Goal: Information Seeking & Learning: Learn about a topic

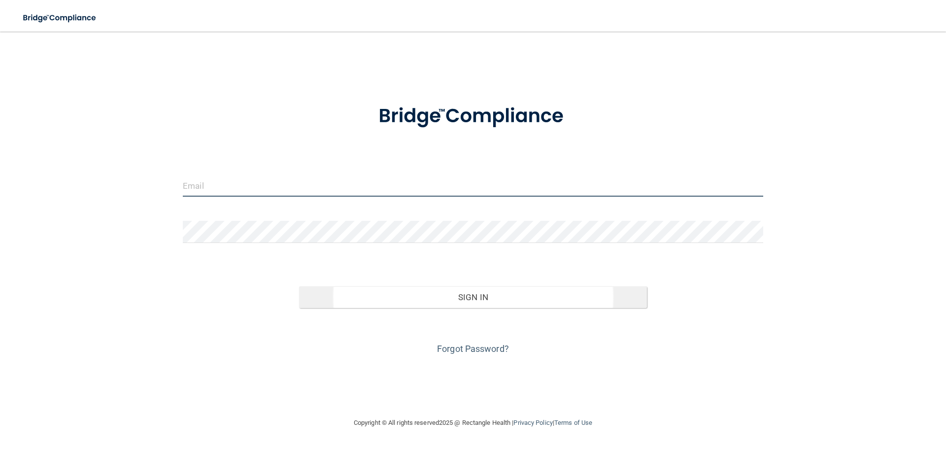
type input "[EMAIL_ADDRESS][DOMAIN_NAME]"
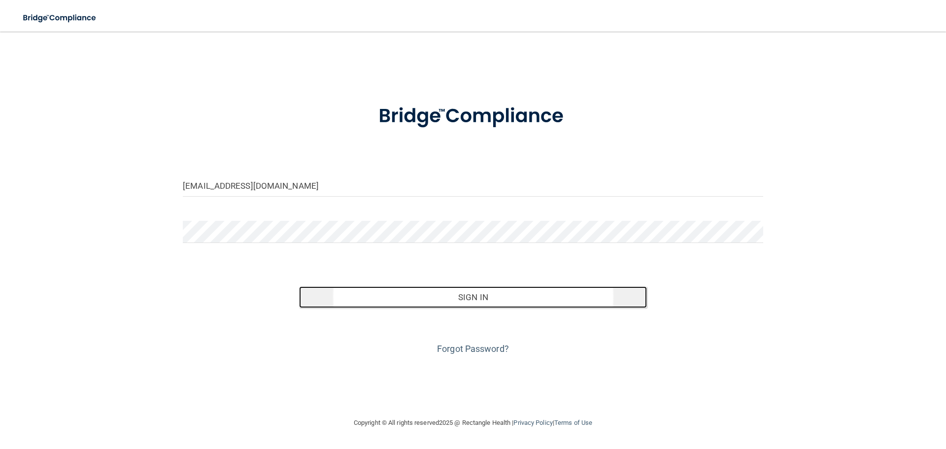
click at [453, 293] on button "Sign In" at bounding box center [473, 297] width 348 height 22
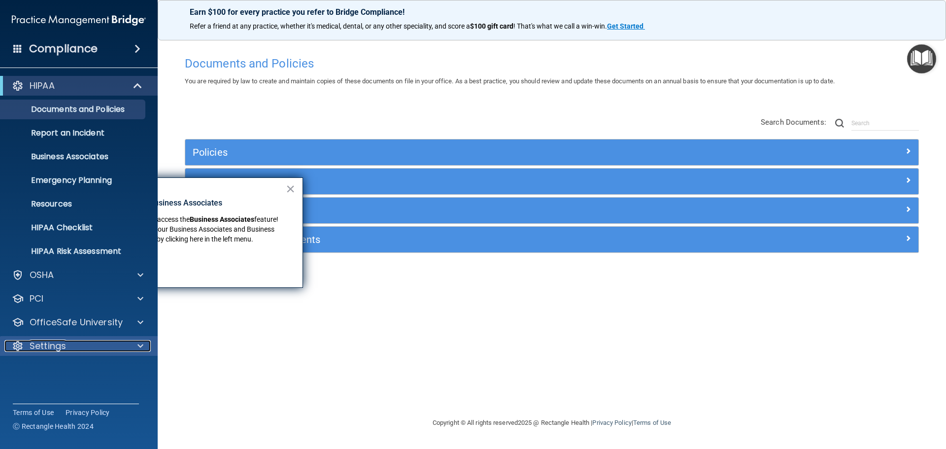
click at [52, 346] on p "Settings" at bounding box center [48, 346] width 36 height 12
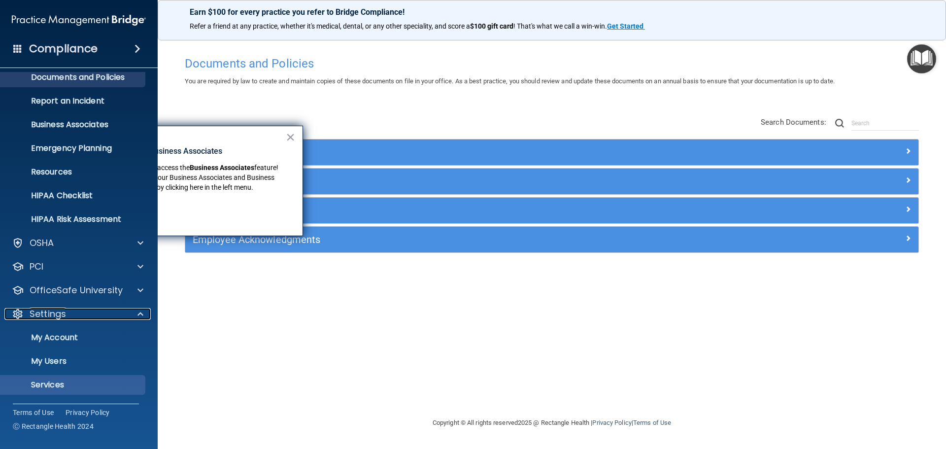
scroll to position [55, 0]
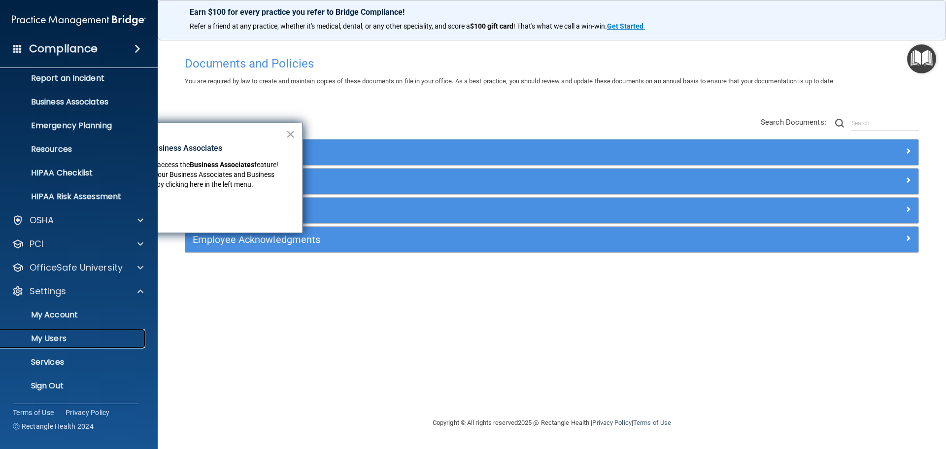
click at [57, 336] on p "My Users" at bounding box center [73, 338] width 134 height 10
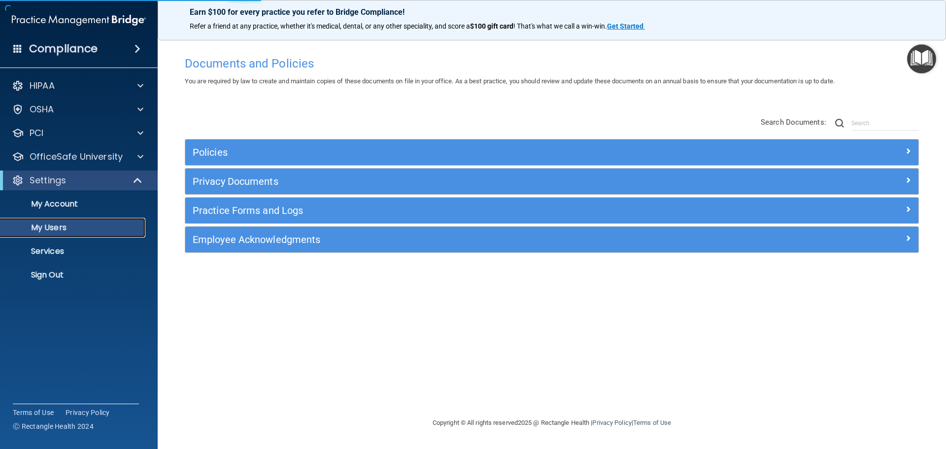
select select "20"
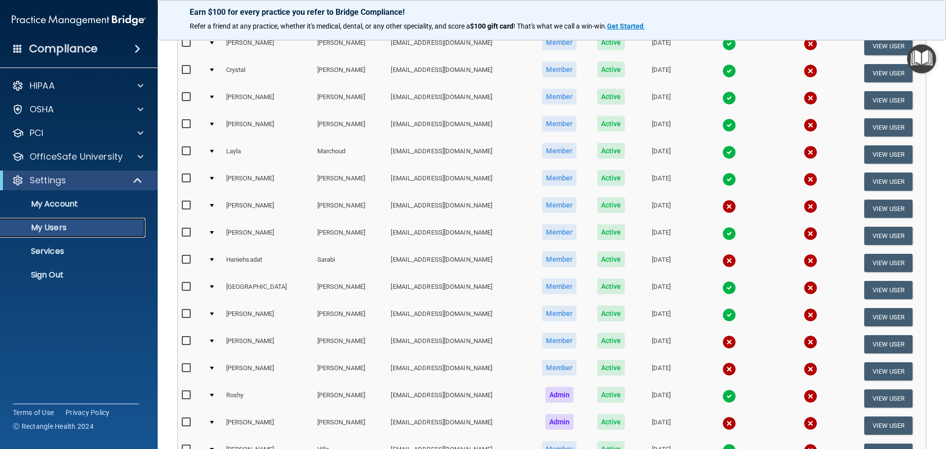
scroll to position [49, 0]
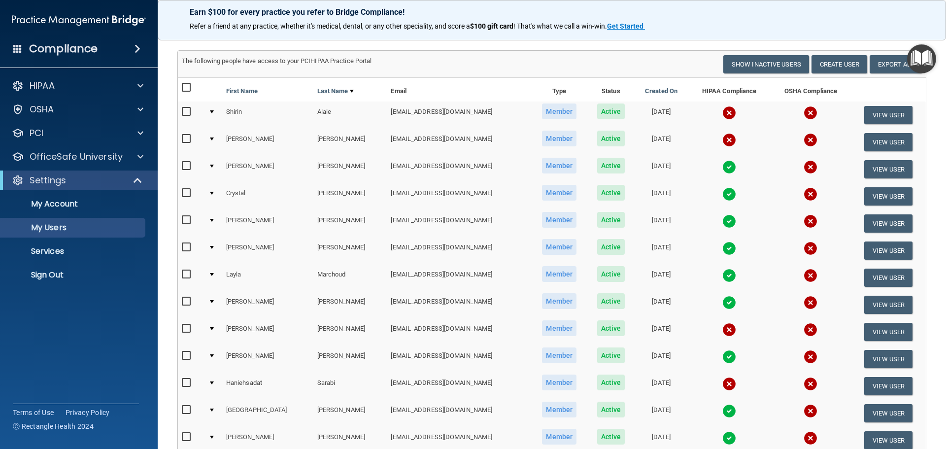
click at [185, 355] on input "checkbox" at bounding box center [187, 356] width 11 height 8
checkbox input "true"
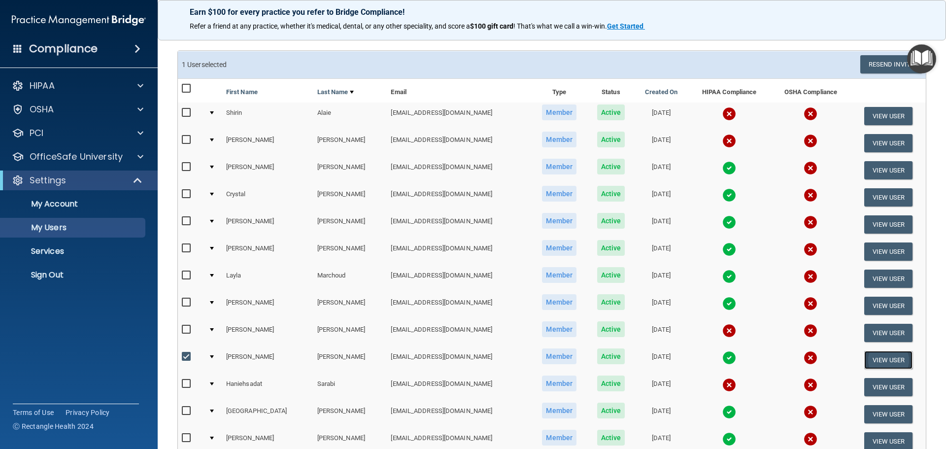
click at [889, 359] on button "View User" at bounding box center [888, 360] width 49 height 18
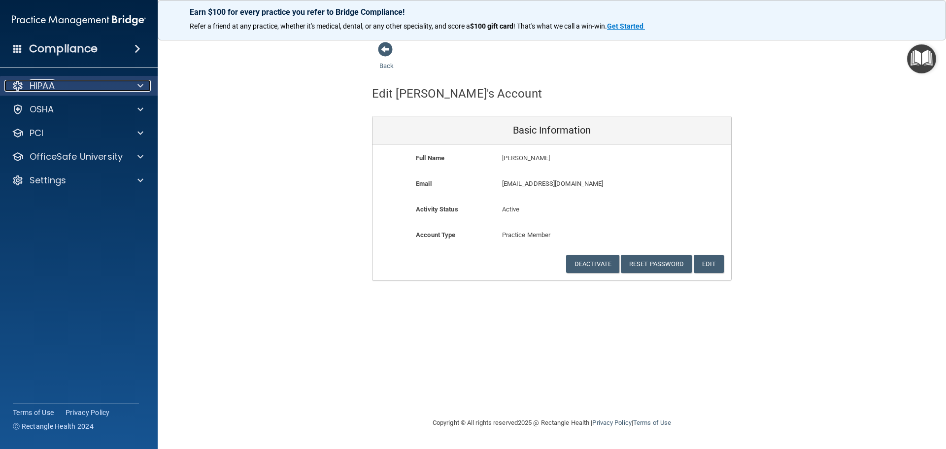
click at [53, 88] on p "HIPAA" at bounding box center [42, 86] width 25 height 12
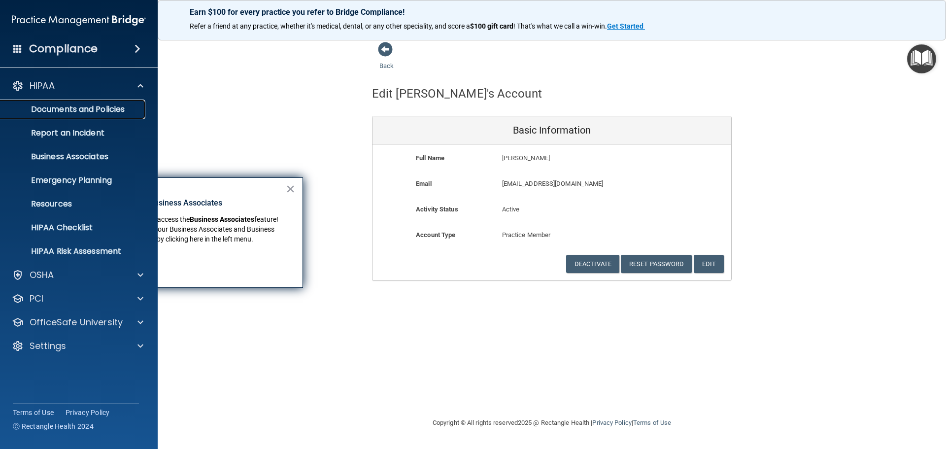
click at [80, 111] on p "Documents and Policies" at bounding box center [73, 109] width 134 height 10
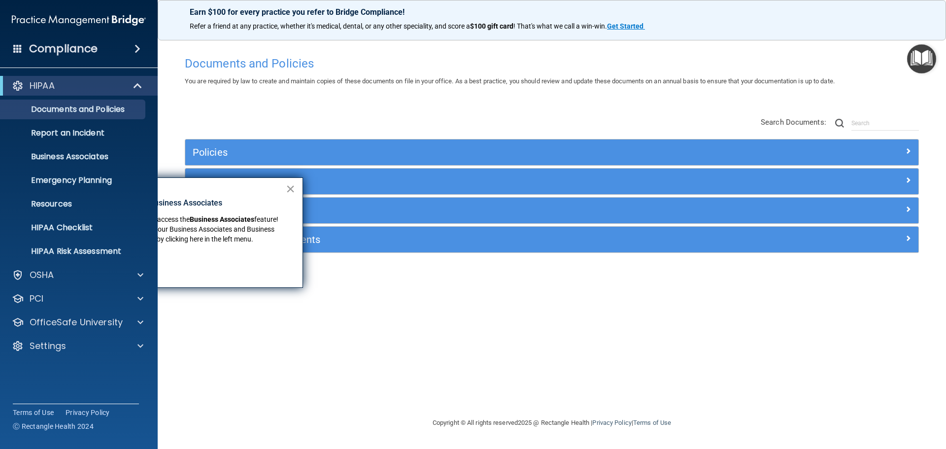
click at [290, 188] on button "×" at bounding box center [290, 189] width 9 height 16
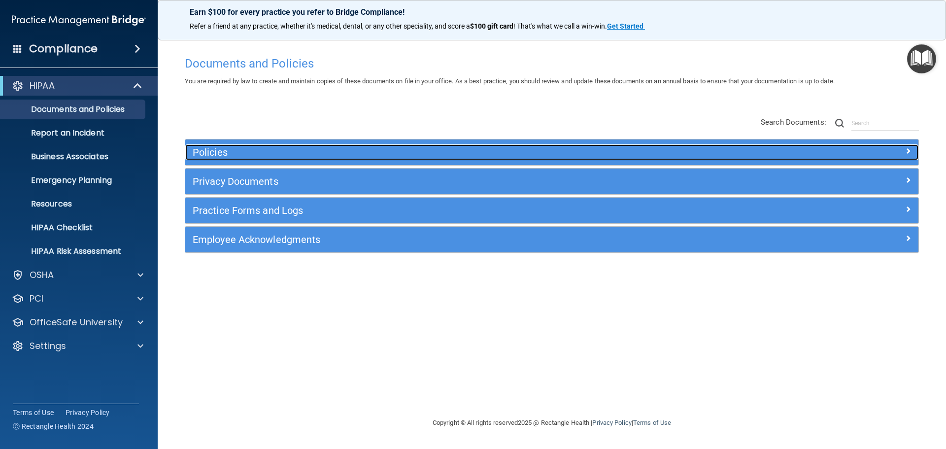
click at [213, 150] on h5 "Policies" at bounding box center [460, 152] width 535 height 11
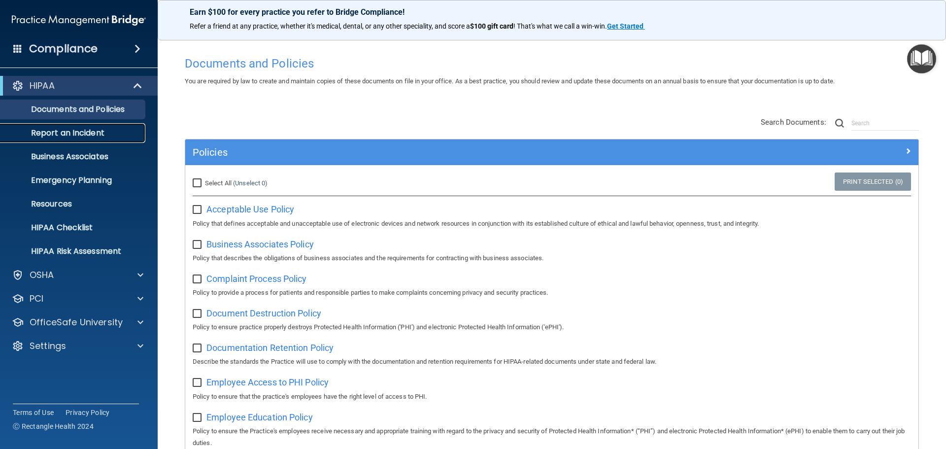
click at [70, 131] on p "Report an Incident" at bounding box center [73, 133] width 134 height 10
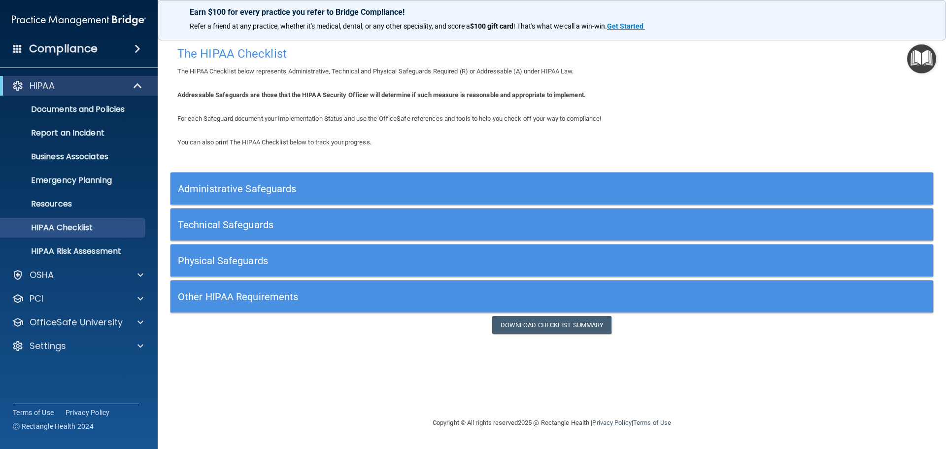
click at [217, 193] on h5 "Administrative Safeguards" at bounding box center [456, 188] width 557 height 11
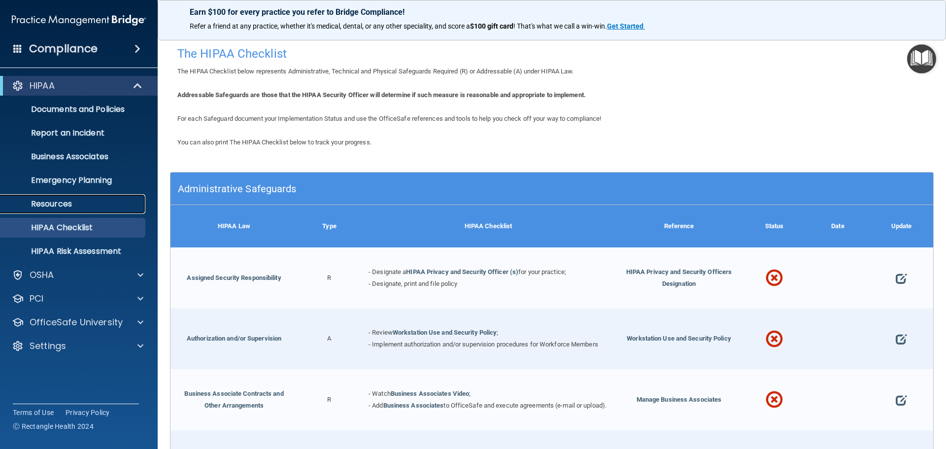
click at [74, 201] on p "Resources" at bounding box center [73, 204] width 134 height 10
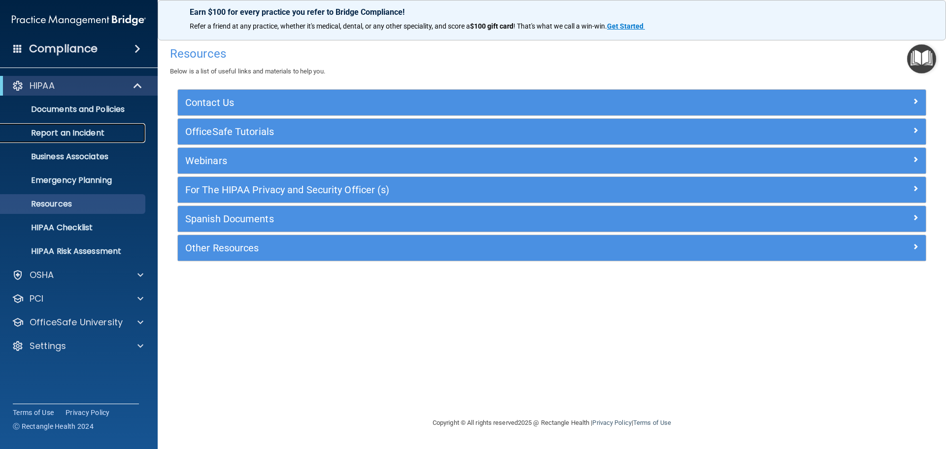
click at [70, 131] on p "Report an Incident" at bounding box center [73, 133] width 134 height 10
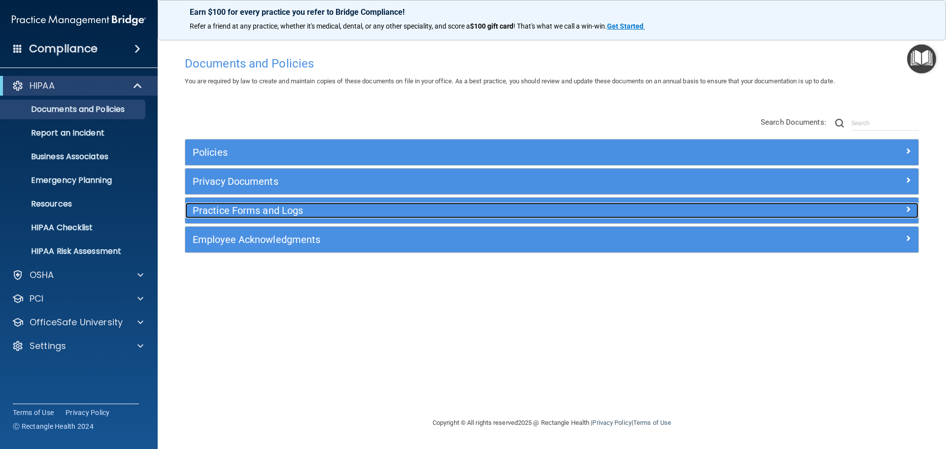
click at [263, 207] on h5 "Practice Forms and Logs" at bounding box center [460, 210] width 535 height 11
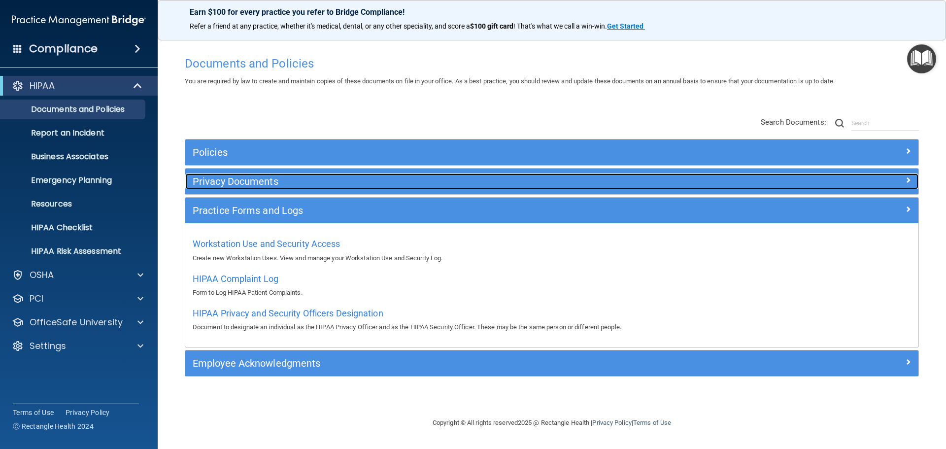
click at [236, 184] on h5 "Privacy Documents" at bounding box center [460, 181] width 535 height 11
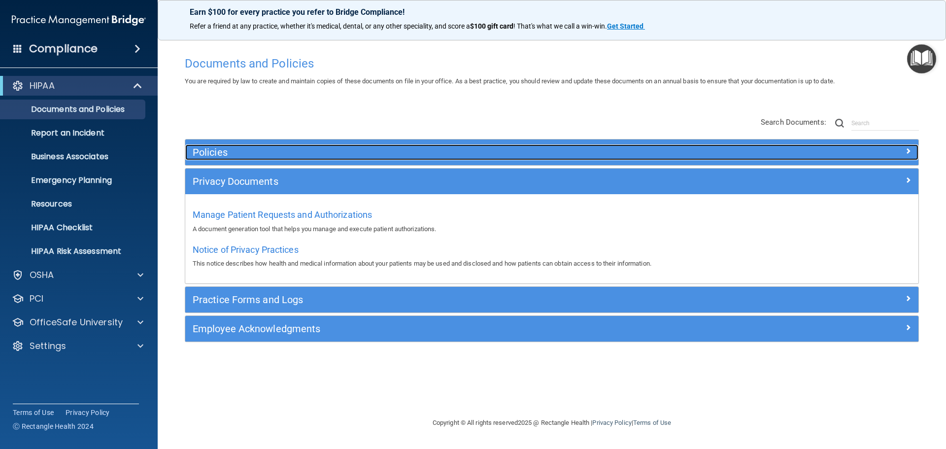
click at [229, 153] on h5 "Policies" at bounding box center [460, 152] width 535 height 11
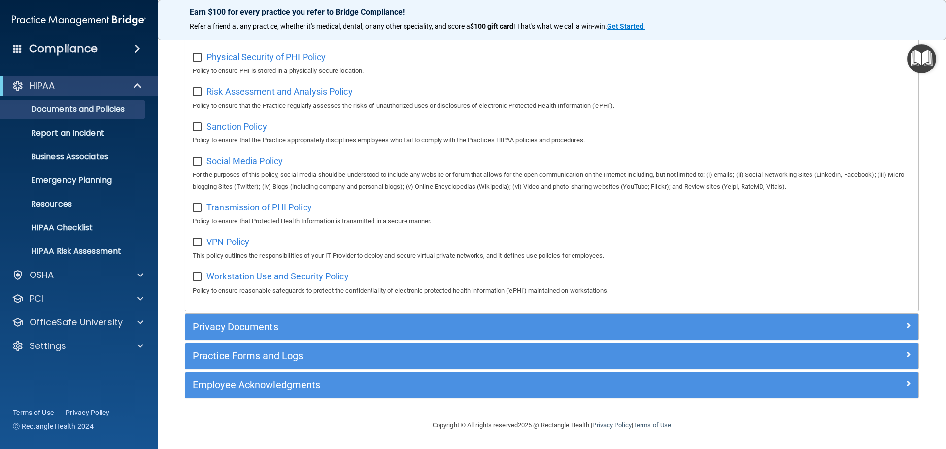
scroll to position [658, 0]
click at [90, 224] on p "HIPAA Checklist" at bounding box center [73, 228] width 134 height 10
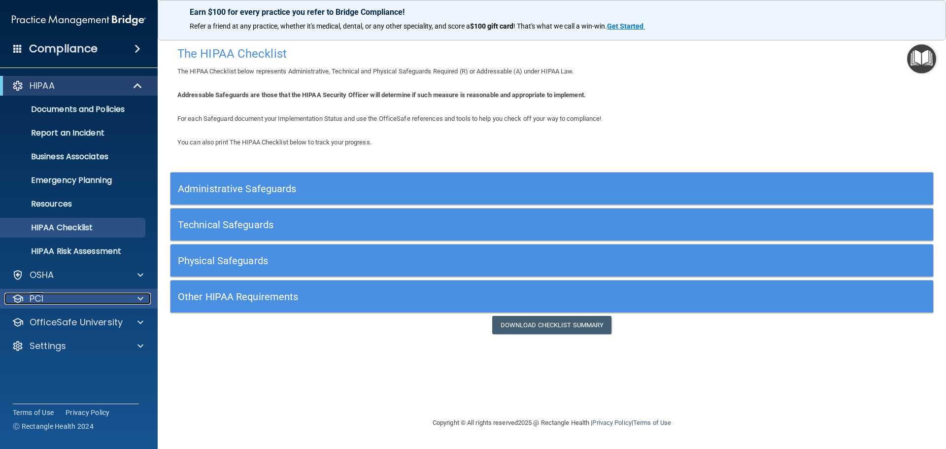
click at [40, 298] on p "PCI" at bounding box center [37, 299] width 14 height 12
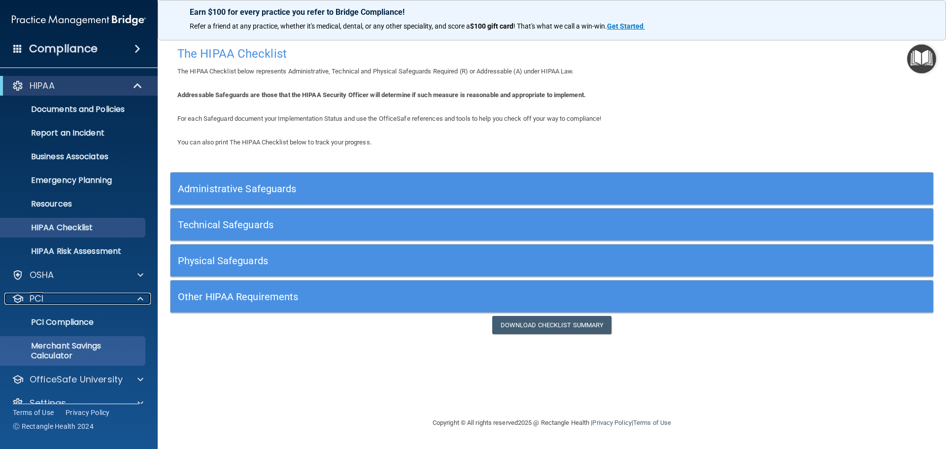
scroll to position [17, 0]
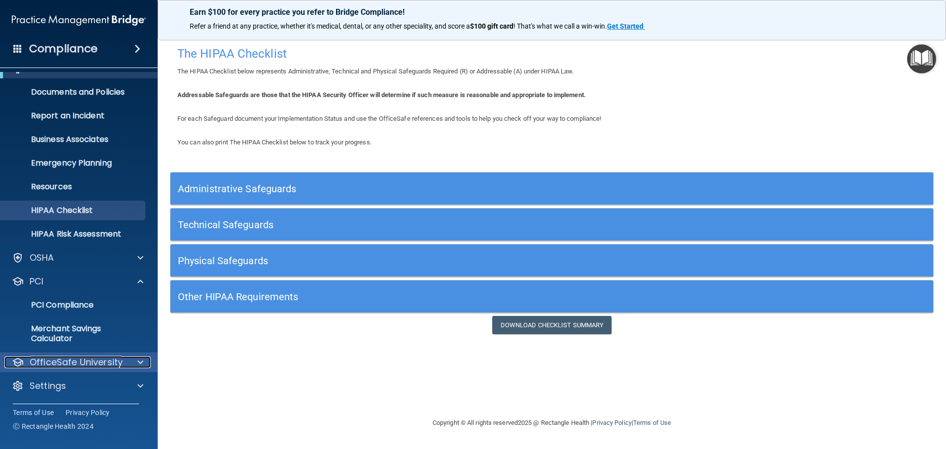
click at [68, 361] on p "OfficeSafe University" at bounding box center [76, 362] width 93 height 12
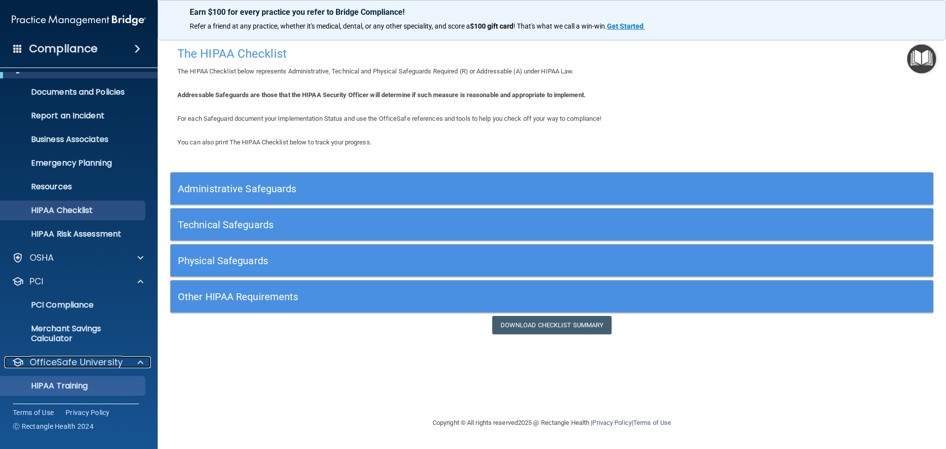
scroll to position [88, 0]
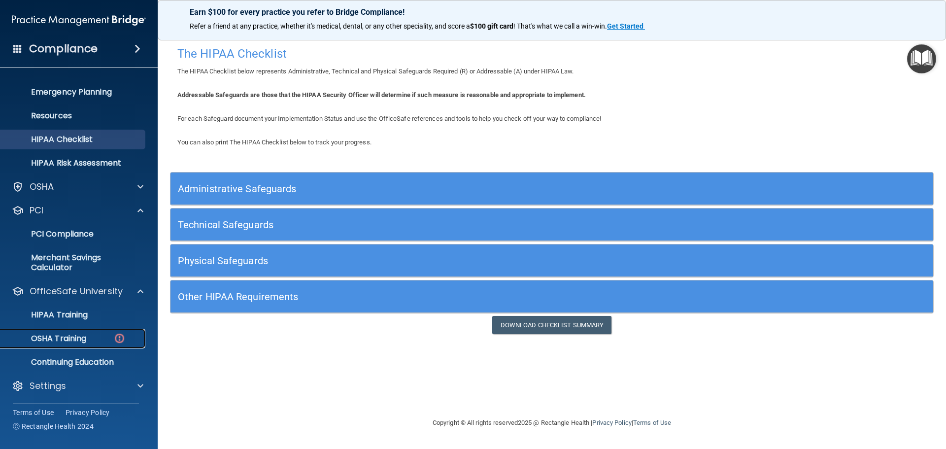
click at [70, 339] on p "OSHA Training" at bounding box center [46, 338] width 80 height 10
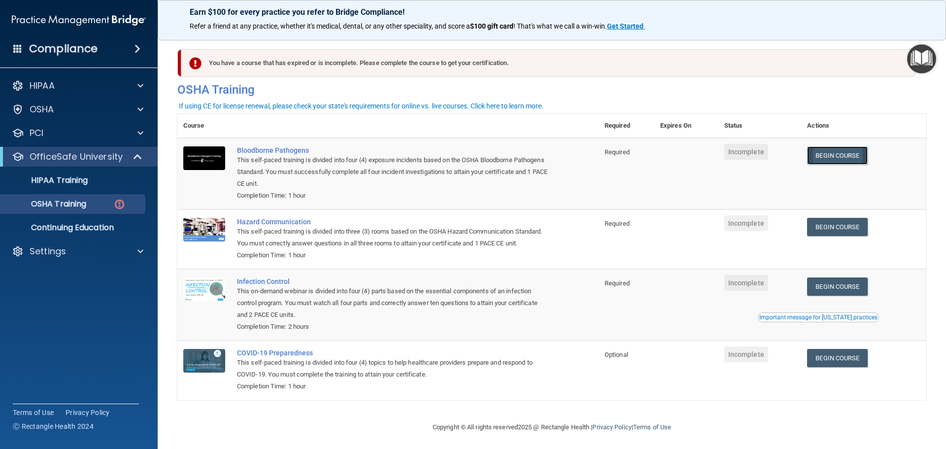
click at [821, 152] on link "Begin Course" at bounding box center [837, 155] width 60 height 18
click at [53, 111] on p "OSHA" at bounding box center [42, 109] width 25 height 12
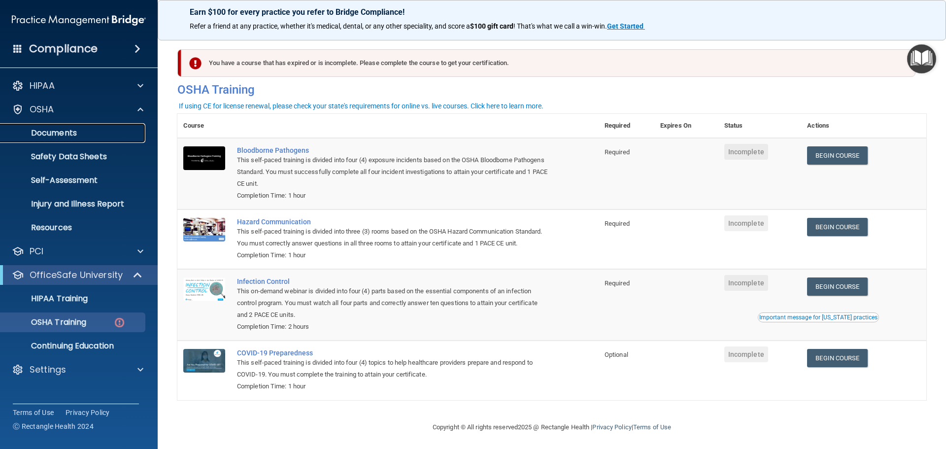
click at [56, 133] on p "Documents" at bounding box center [73, 133] width 134 height 10
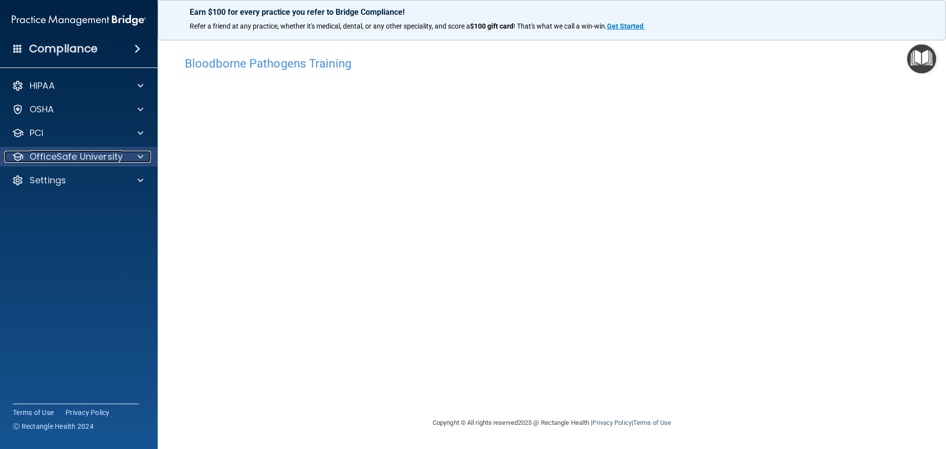
click at [99, 158] on p "OfficeSafe University" at bounding box center [76, 157] width 93 height 12
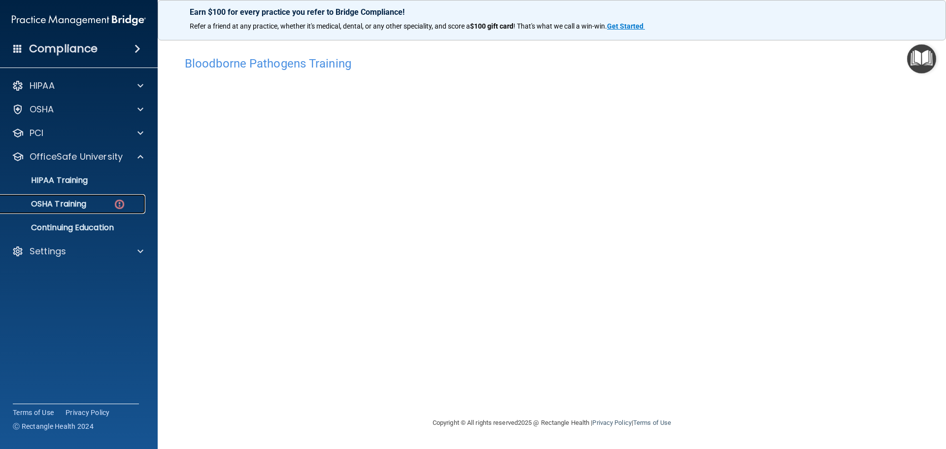
click at [65, 207] on p "OSHA Training" at bounding box center [46, 204] width 80 height 10
